Goal: Transaction & Acquisition: Book appointment/travel/reservation

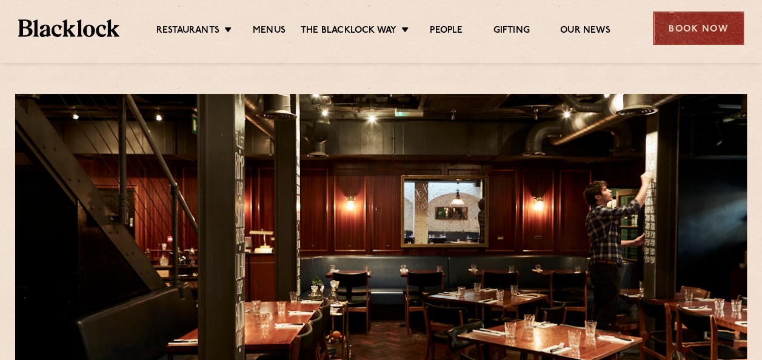
click at [696, 22] on div "Book Now" at bounding box center [698, 28] width 91 height 33
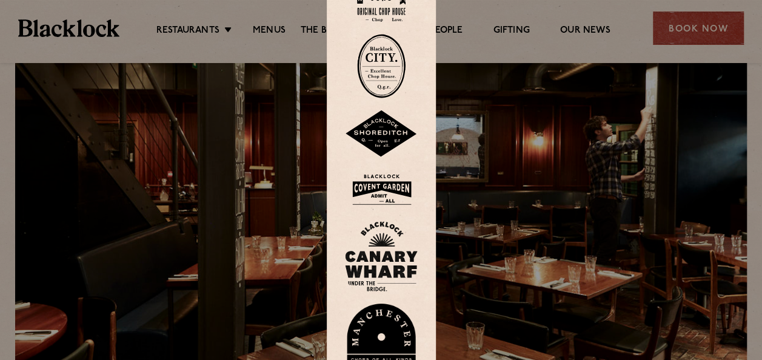
scroll to position [64, 0]
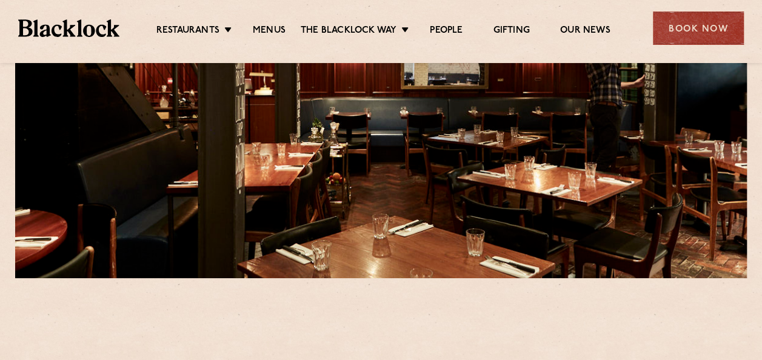
scroll to position [159, 0]
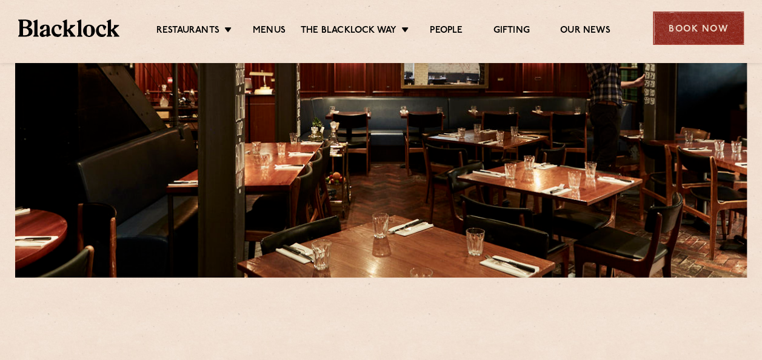
click at [670, 29] on div "Book Now" at bounding box center [698, 28] width 91 height 33
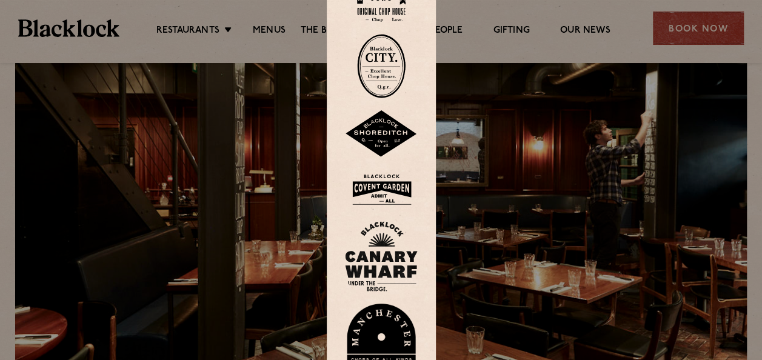
scroll to position [59, 0]
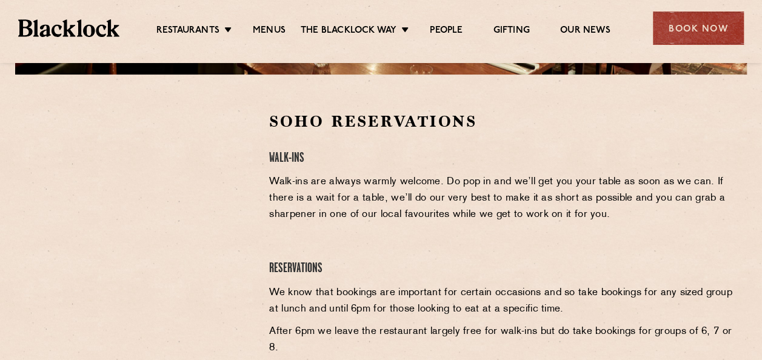
scroll to position [371, 0]
